Goal: Communication & Community: Answer question/provide support

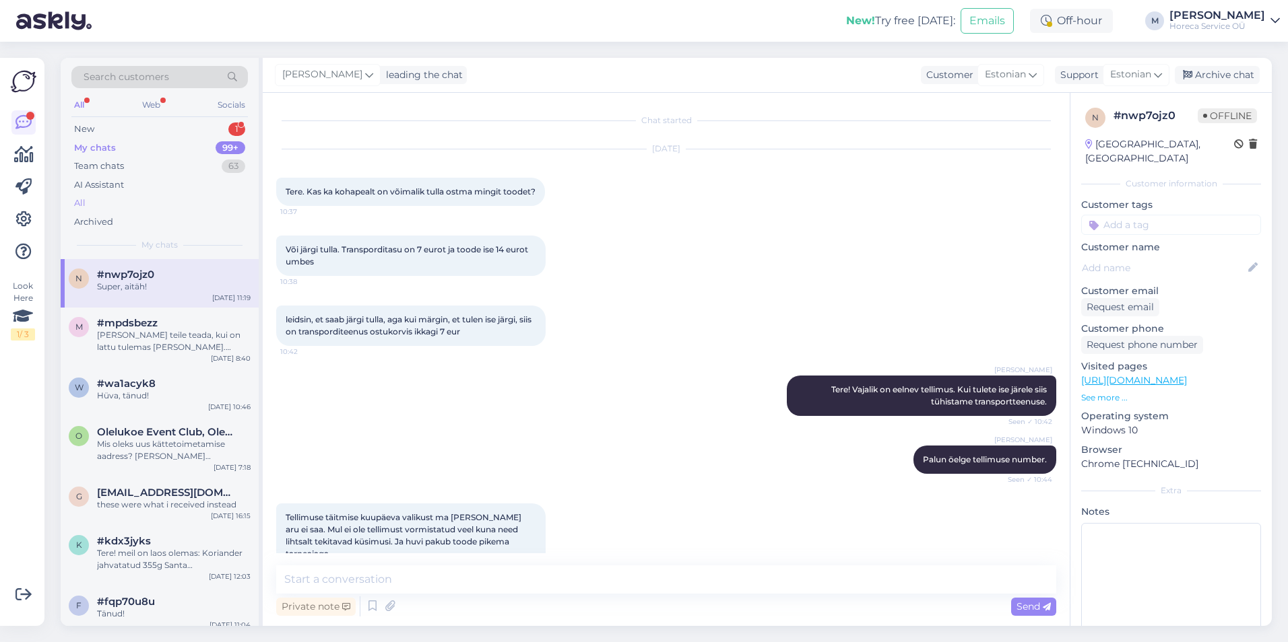
scroll to position [578, 0]
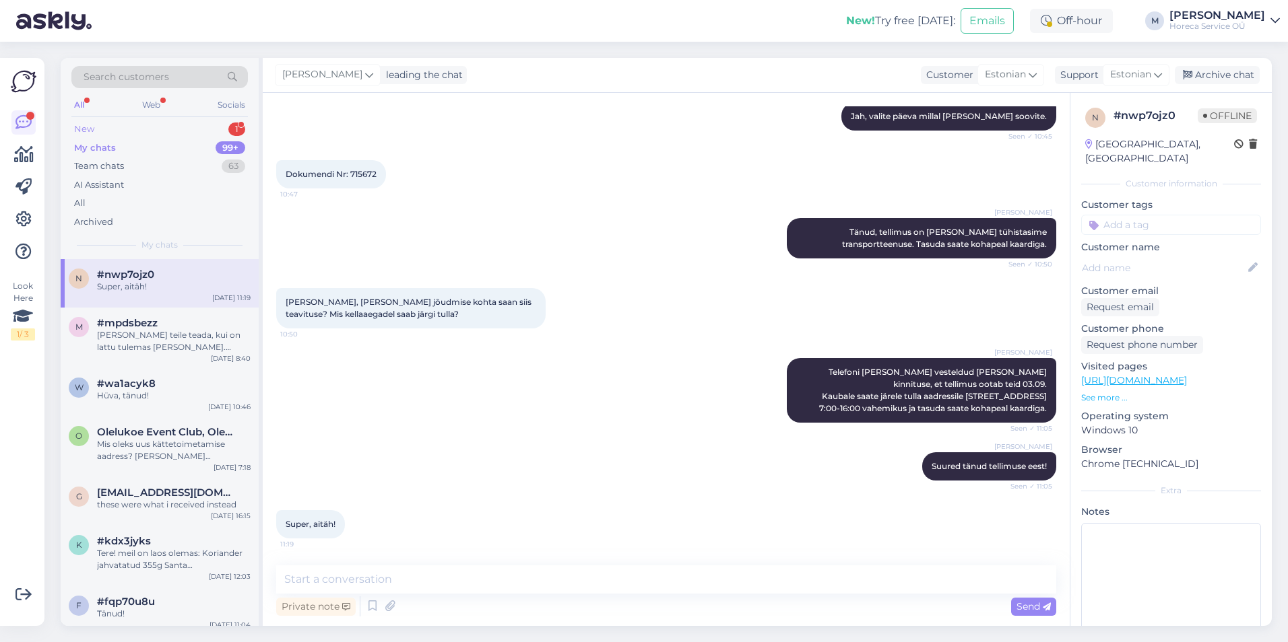
click at [170, 137] on div "New 1" at bounding box center [159, 129] width 176 height 19
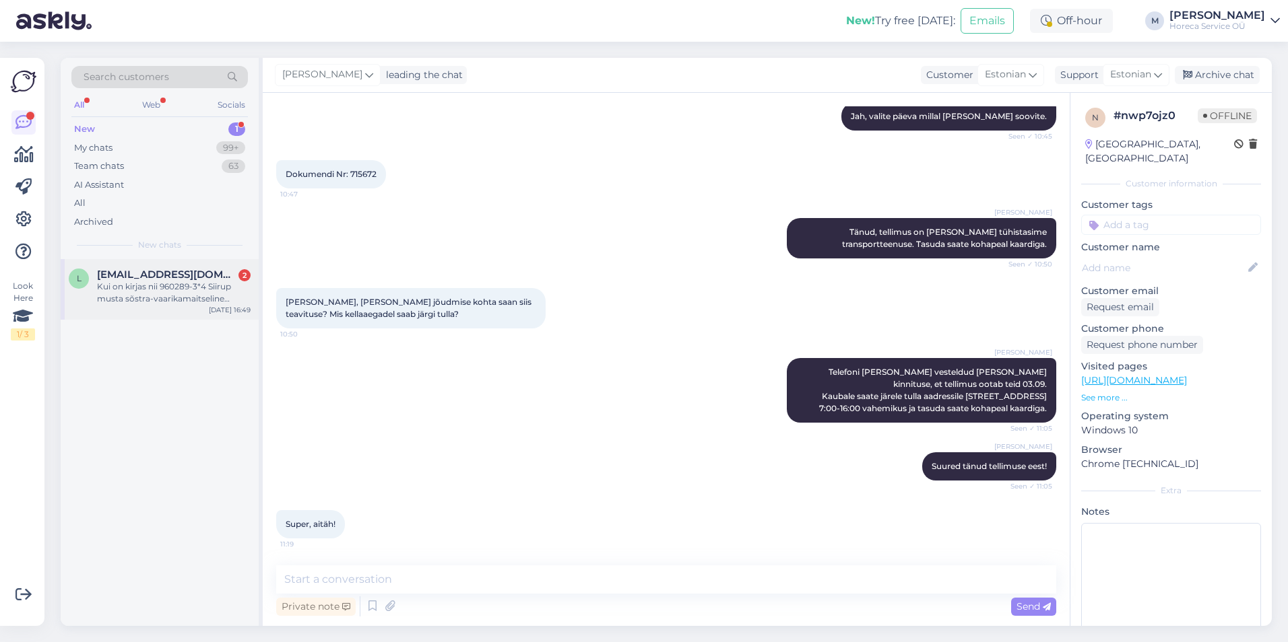
click at [151, 283] on div "Kui on kirjas nii 960289-3*4 Siirup musta sõstra-vaarikamaitseline MIKAADO,6.07…" at bounding box center [174, 293] width 154 height 24
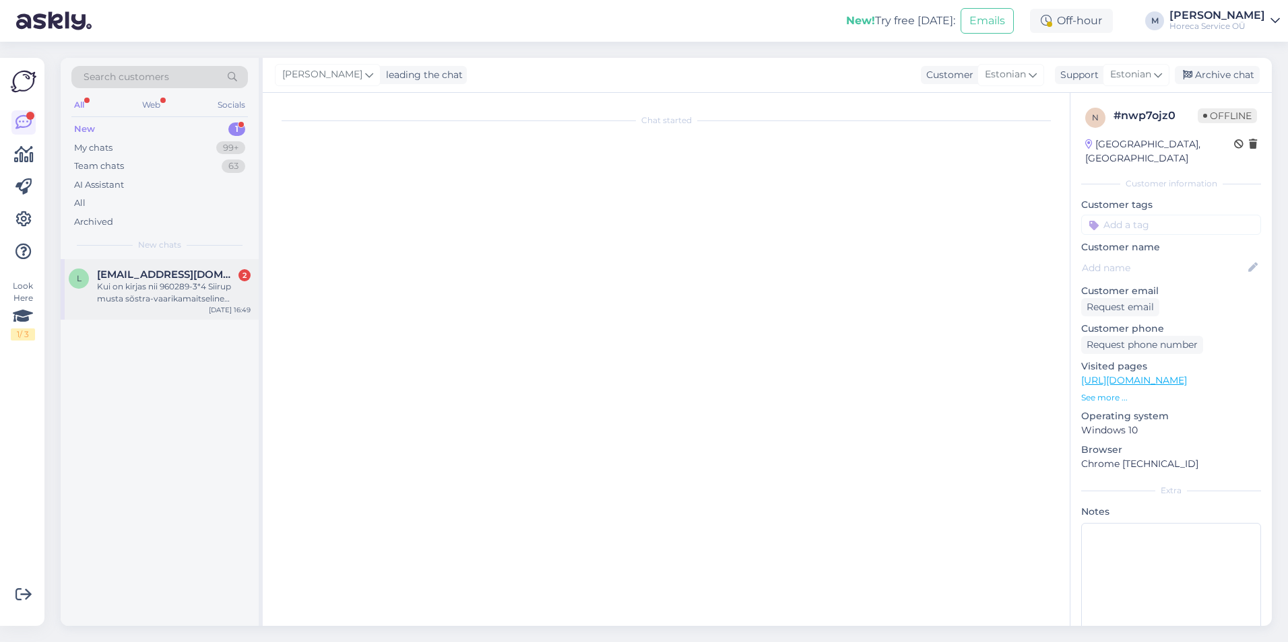
scroll to position [0, 0]
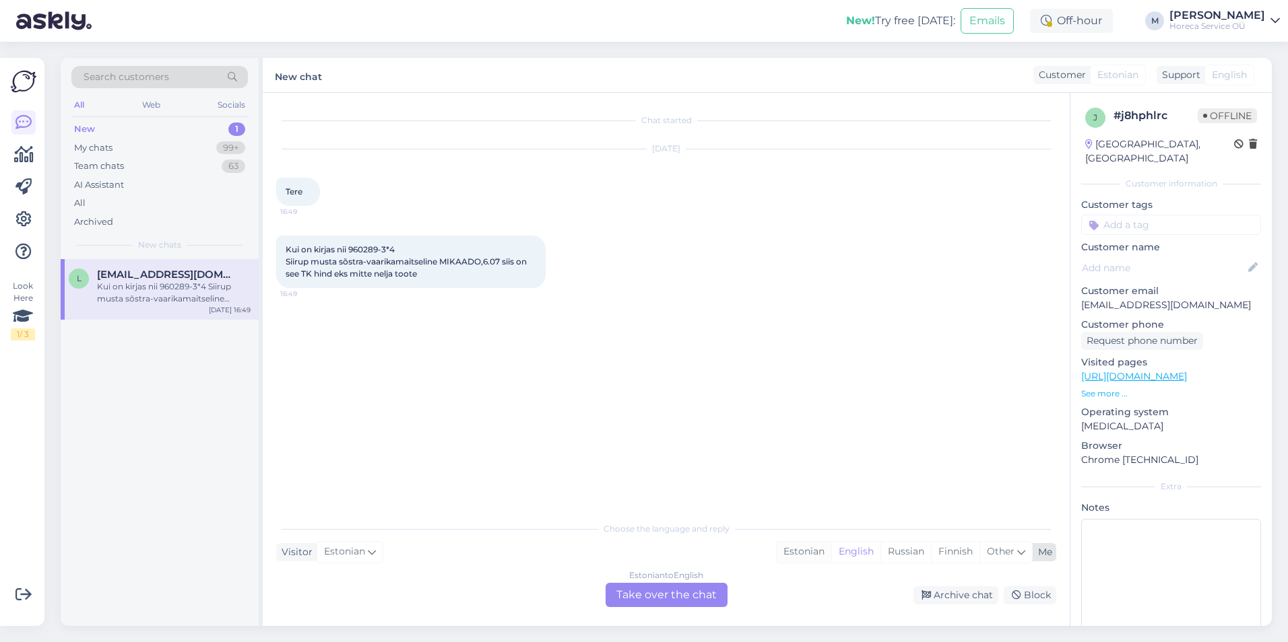
click at [807, 553] on div "Estonian" at bounding box center [803, 552] width 55 height 20
click at [653, 596] on div "Estonian to Estonian Take over the chat" at bounding box center [666, 595] width 122 height 24
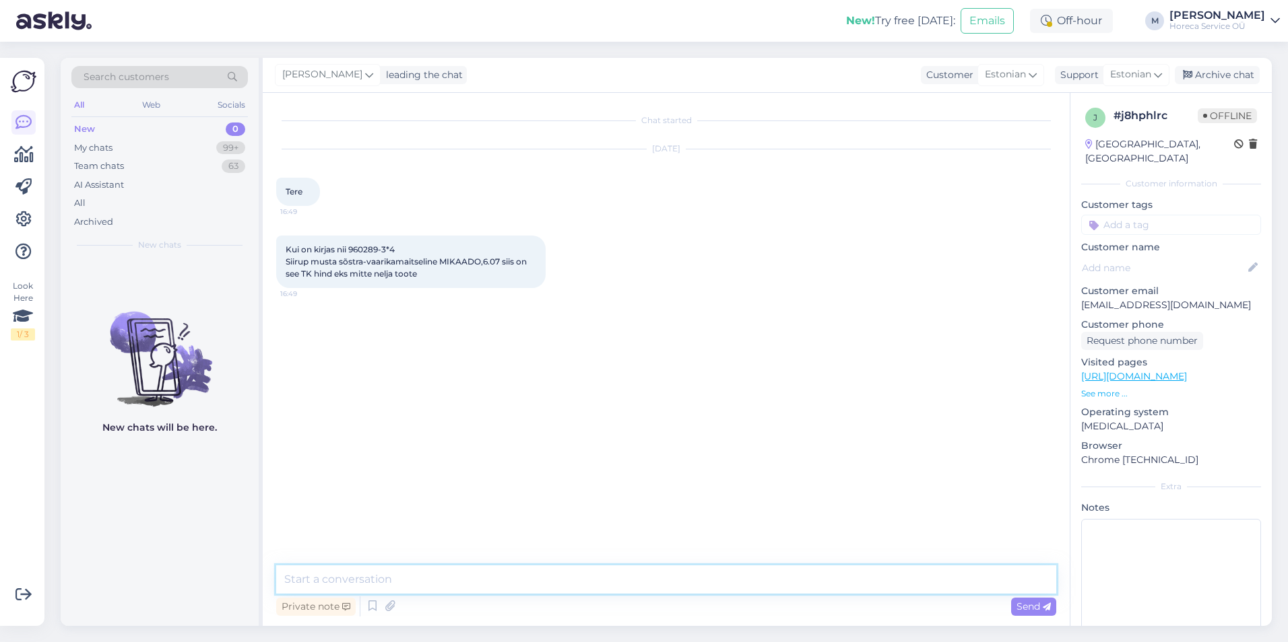
click at [475, 576] on textarea at bounding box center [666, 580] width 780 height 28
type textarea "Tere! just, 6,07 on tüki hind."
